Goal: Navigation & Orientation: Find specific page/section

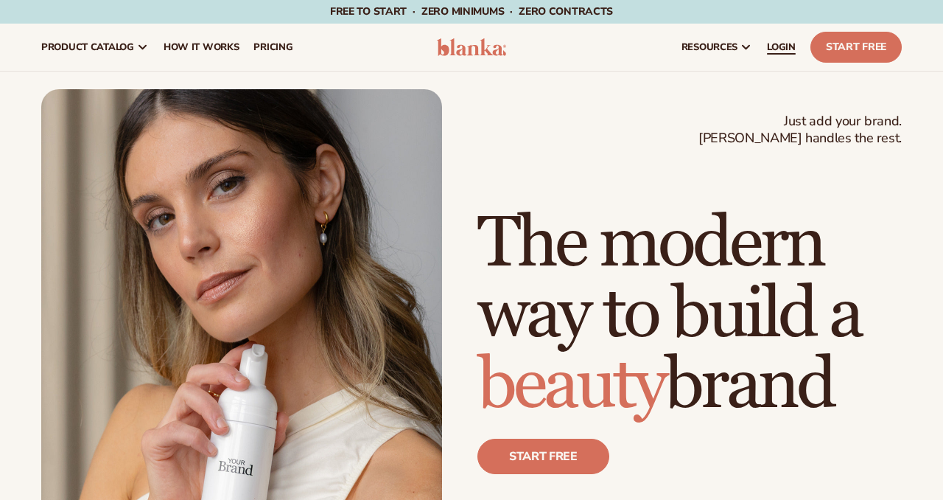
click at [774, 44] on span "LOGIN" at bounding box center [781, 47] width 29 height 12
